Goal: Browse casually

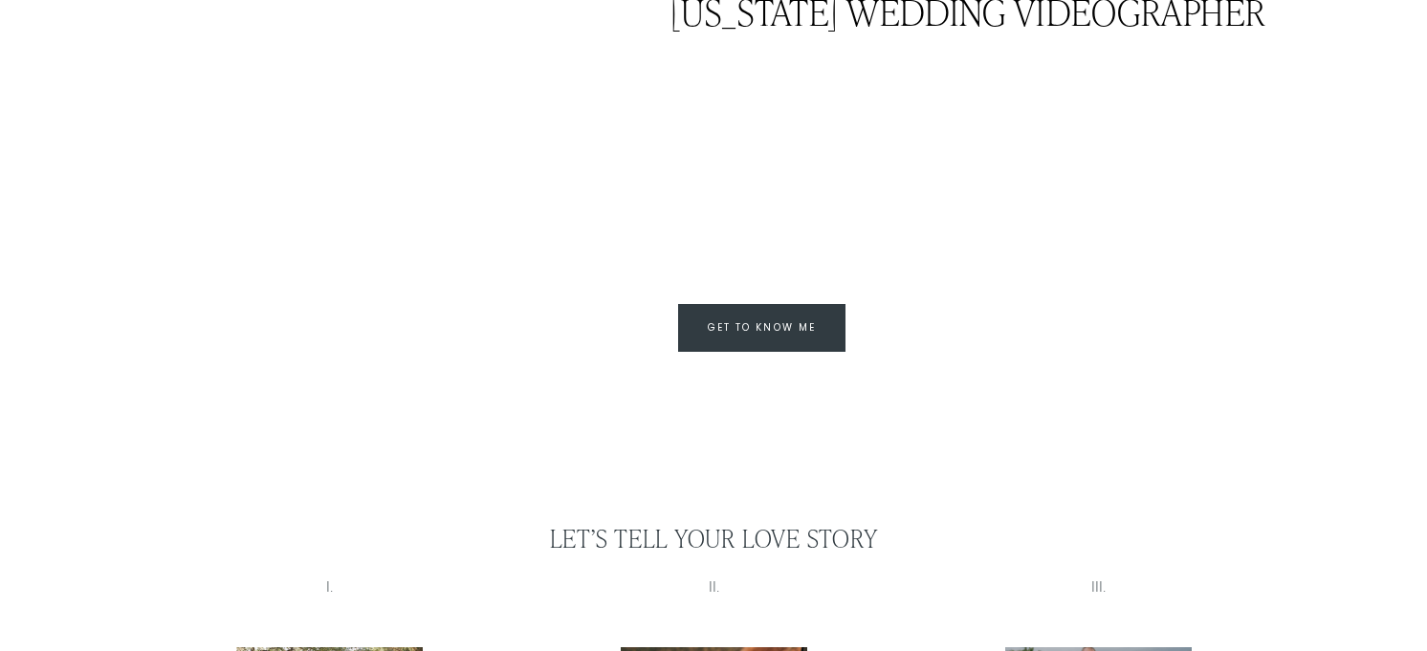
scroll to position [2305, 0]
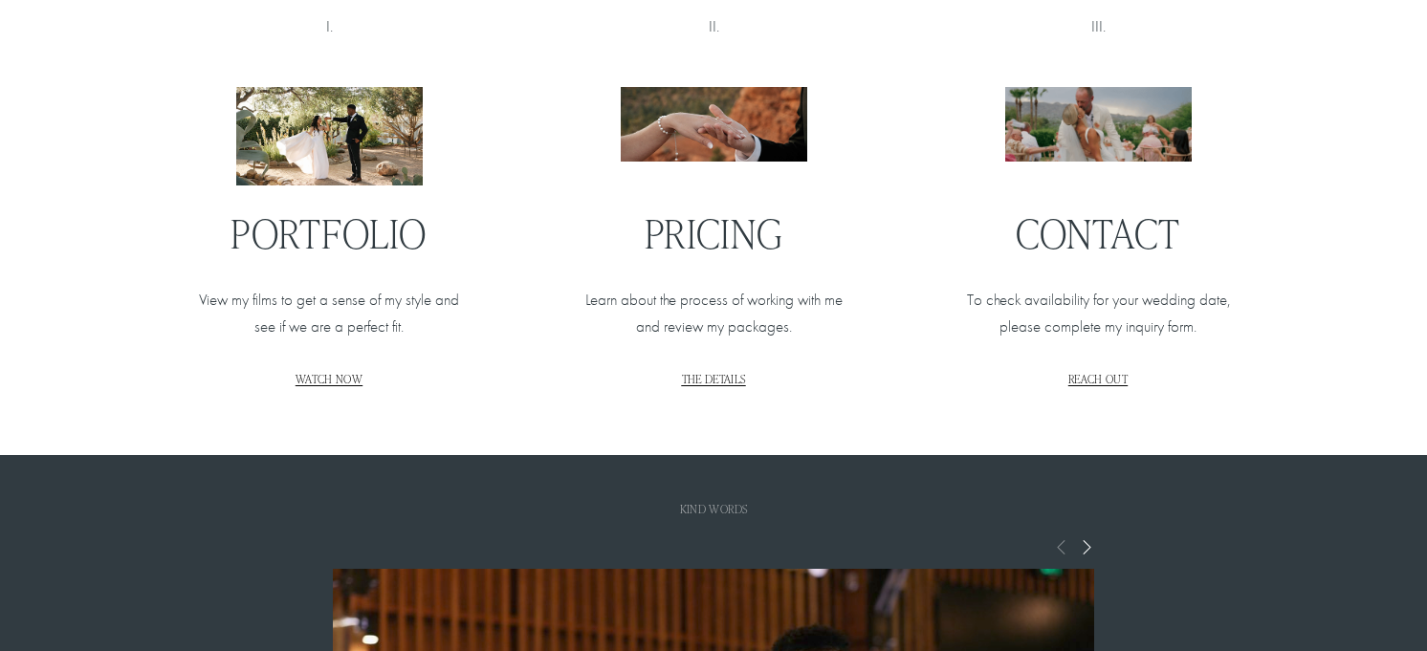
click at [722, 374] on div "PRICING Learn about the process of working with me and review my packages. THE …" at bounding box center [713, 297] width 283 height 175
click at [721, 385] on span "THE DETAILS" at bounding box center [714, 378] width 64 height 15
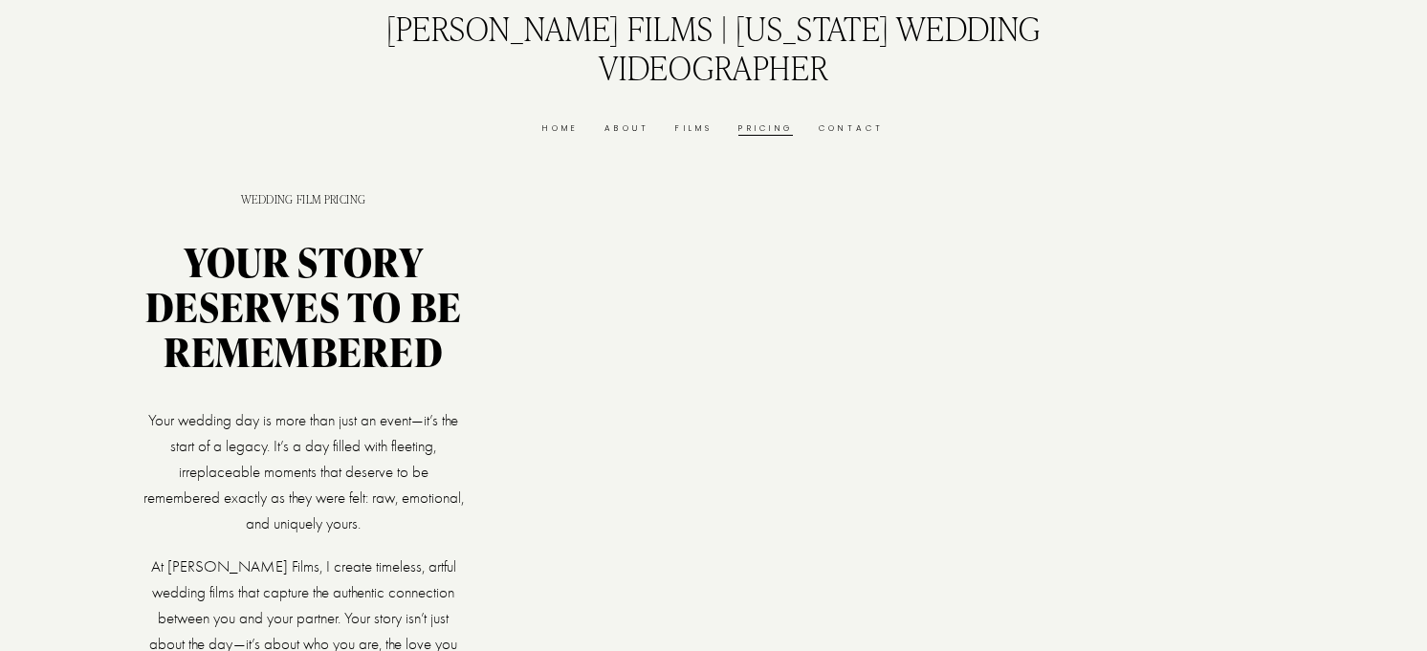
click at [681, 132] on link "Films" at bounding box center [693, 129] width 37 height 14
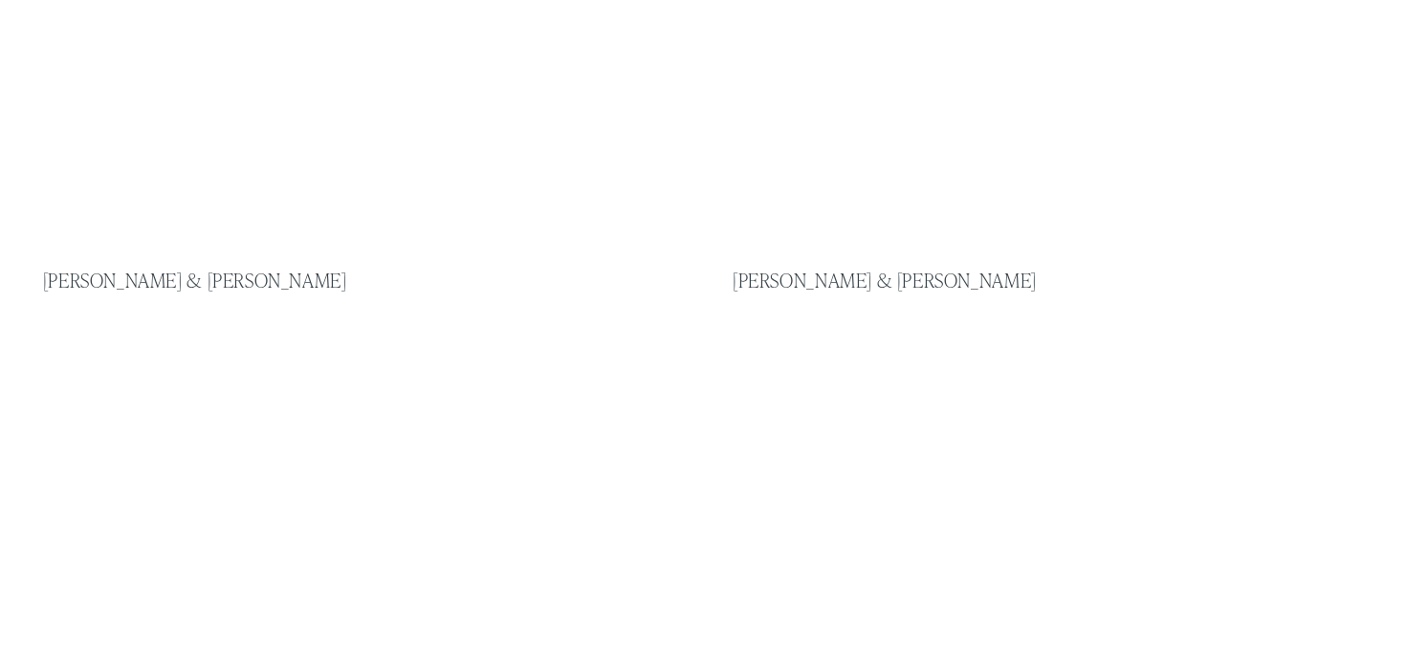
scroll to position [2136, 0]
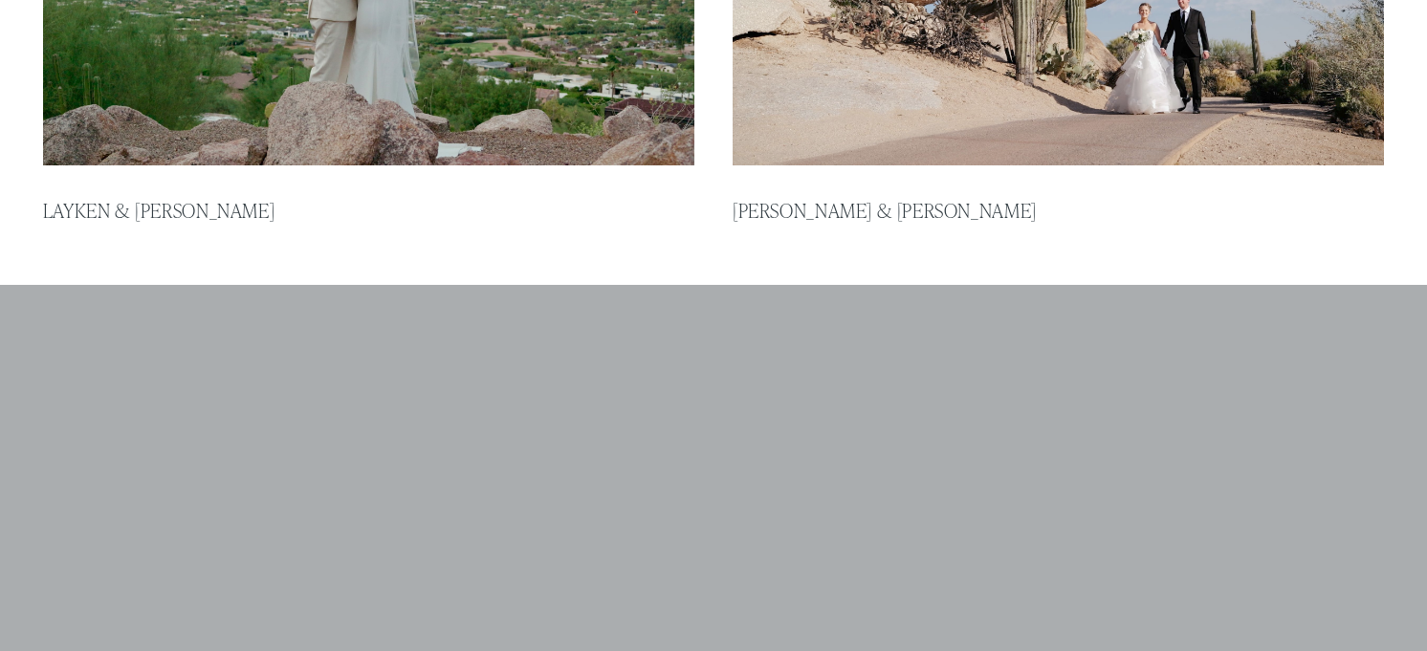
type input "*****"
